Goal: Information Seeking & Learning: Learn about a topic

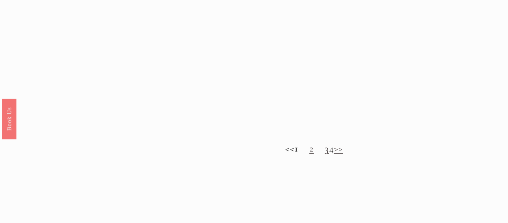
scroll to position [569, 0]
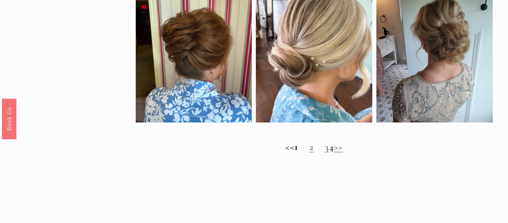
click at [295, 146] on strong "1" at bounding box center [297, 147] width 4 height 12
click at [325, 148] on link "3" at bounding box center [327, 147] width 4 height 12
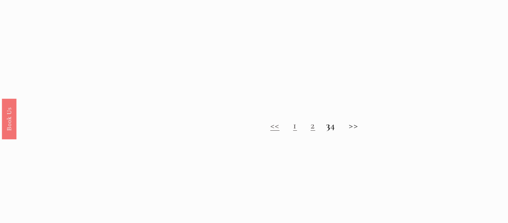
scroll to position [575, 0]
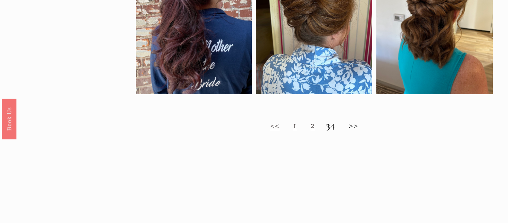
click at [326, 126] on strong "3" at bounding box center [328, 125] width 4 height 12
click at [320, 124] on h2 "<< 1 2 3 4 >>" at bounding box center [314, 125] width 357 height 12
click at [326, 128] on strong "3" at bounding box center [328, 125] width 4 height 12
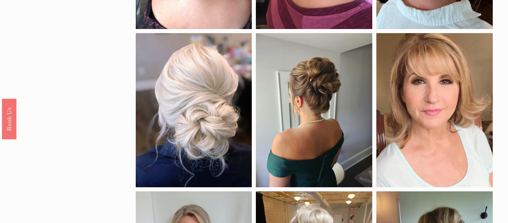
scroll to position [178, 0]
